Goal: Task Accomplishment & Management: Use online tool/utility

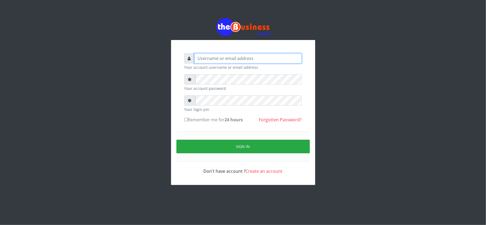
click at [232, 58] on input "text" at bounding box center [248, 58] width 108 height 10
type input "kennyclassy"
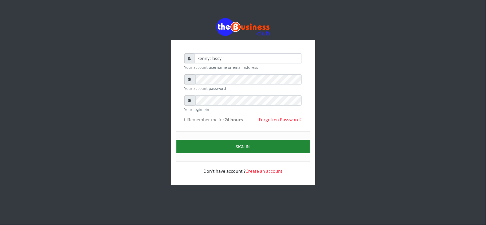
click at [228, 148] on button "Sign in" at bounding box center [242, 147] width 133 height 14
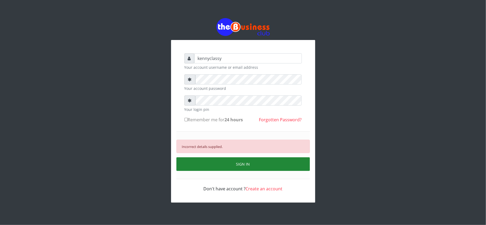
click at [224, 167] on button "SIGN IN" at bounding box center [242, 165] width 133 height 14
click at [235, 164] on button "SIGN IN" at bounding box center [242, 165] width 133 height 14
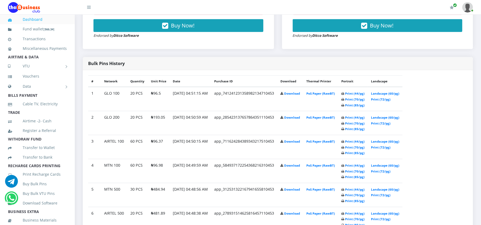
scroll to position [270, 0]
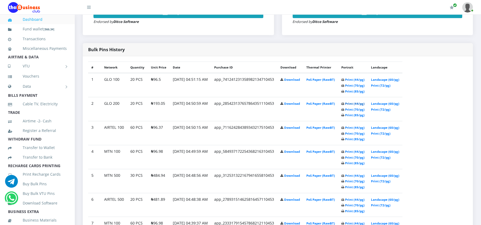
click at [364, 104] on link "Print (44/pg)" at bounding box center [354, 104] width 19 height 4
click at [161, 97] on td "₦481.89" at bounding box center [159, 85] width 22 height 24
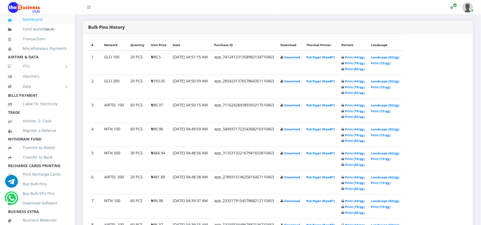
click at [332, 75] on td "PoS Paper (RawBT)" at bounding box center [320, 63] width 35 height 24
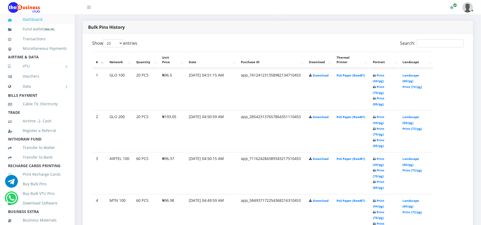
scroll to position [0, 0]
